Goal: Transaction & Acquisition: Book appointment/travel/reservation

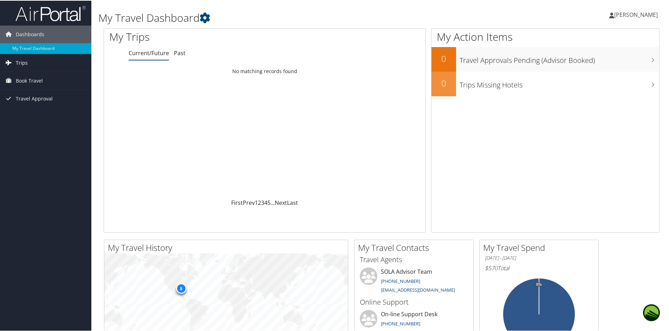
click at [25, 63] on span "Trips" at bounding box center [22, 62] width 12 height 18
click at [18, 76] on link "Current/Future Trips" at bounding box center [45, 76] width 91 height 11
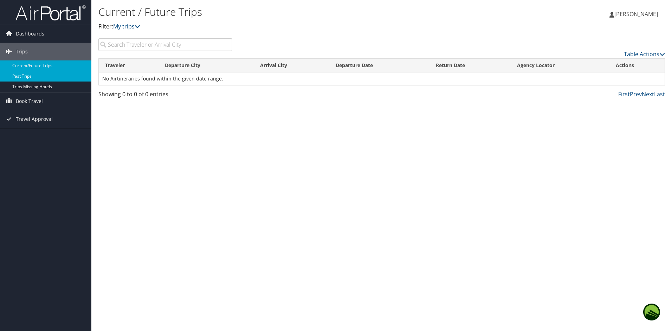
click at [26, 76] on link "Past Trips" at bounding box center [45, 76] width 91 height 11
click at [25, 33] on span "Dashboards" at bounding box center [30, 34] width 28 height 18
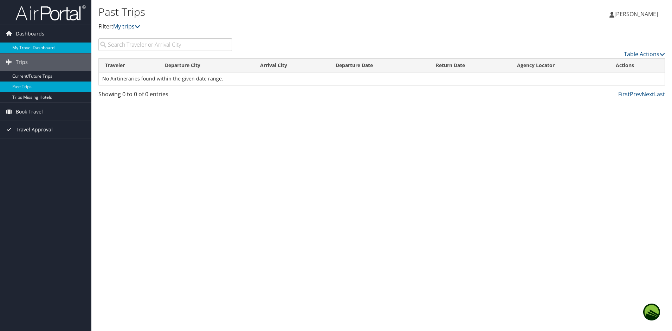
click at [45, 45] on link "My Travel Dashboard" at bounding box center [45, 48] width 91 height 11
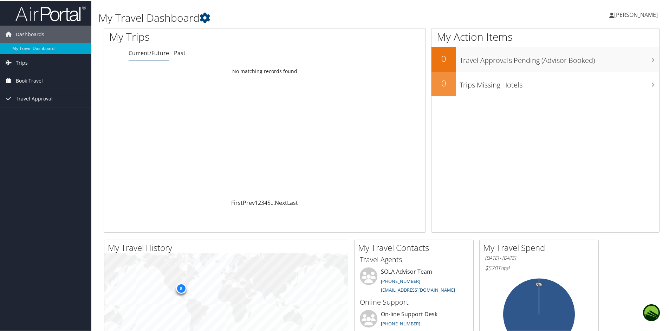
click at [22, 81] on span "Book Travel" at bounding box center [29, 80] width 27 height 18
click at [25, 105] on link "Book/Manage Online Trips" at bounding box center [45, 104] width 91 height 11
click at [26, 80] on span "Book Travel" at bounding box center [29, 80] width 27 height 18
click at [29, 103] on link "Book/Manage Online Trips" at bounding box center [45, 104] width 91 height 11
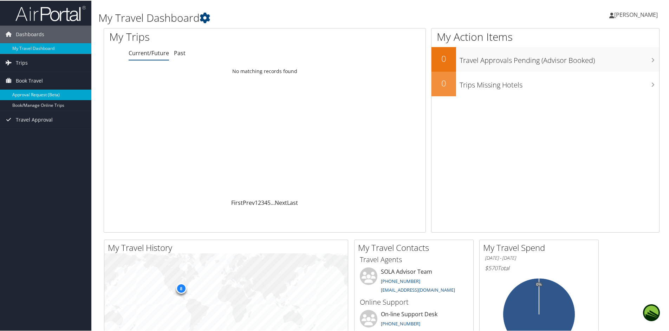
click at [25, 89] on link "Approval Request (Beta)" at bounding box center [45, 94] width 91 height 11
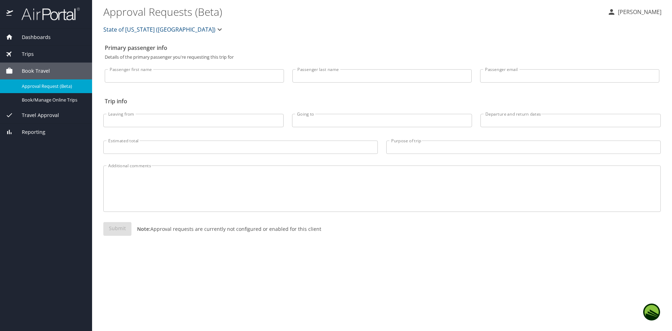
click at [39, 49] on div "Trips" at bounding box center [46, 54] width 92 height 17
